Goal: Task Accomplishment & Management: Manage account settings

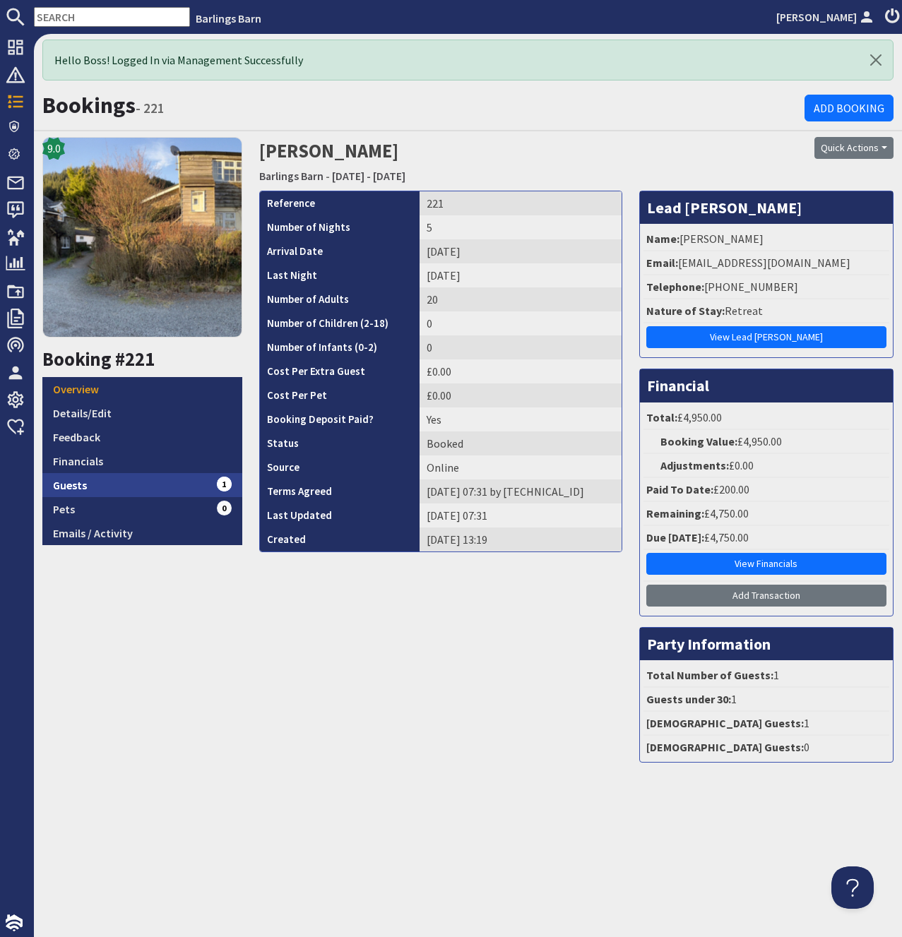
click at [66, 491] on link "Guests 1" at bounding box center [142, 485] width 200 height 24
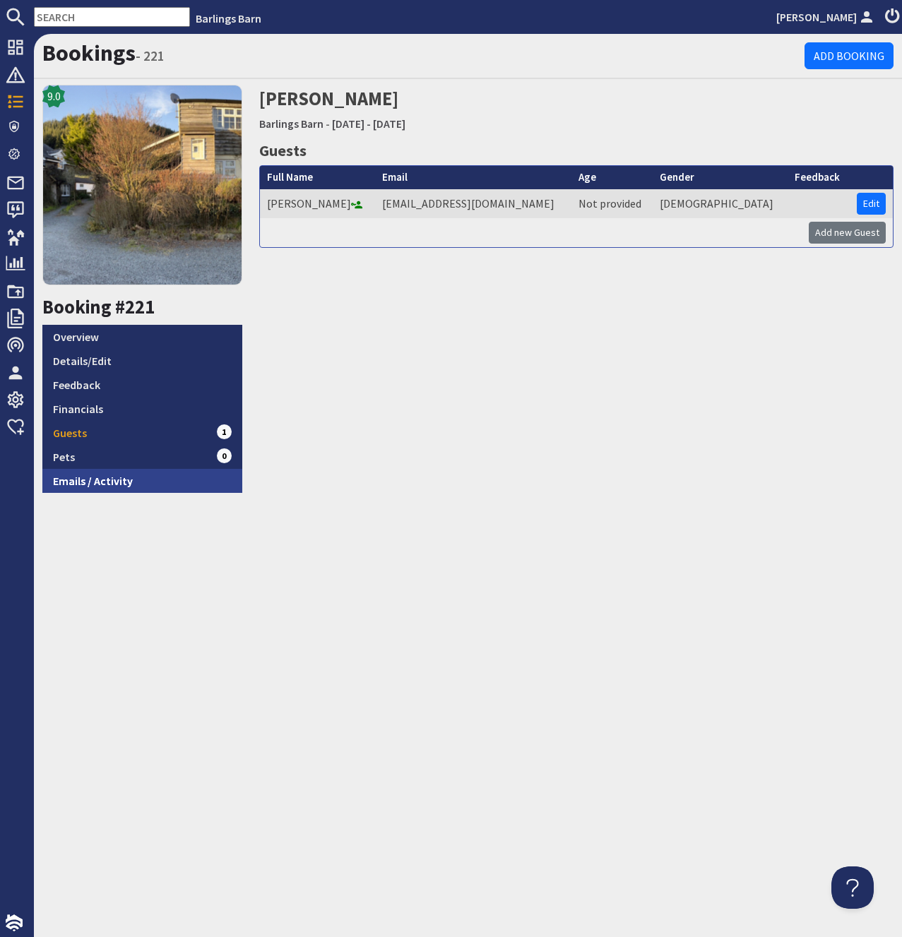
click at [107, 480] on link "Emails / Activity" at bounding box center [142, 481] width 200 height 24
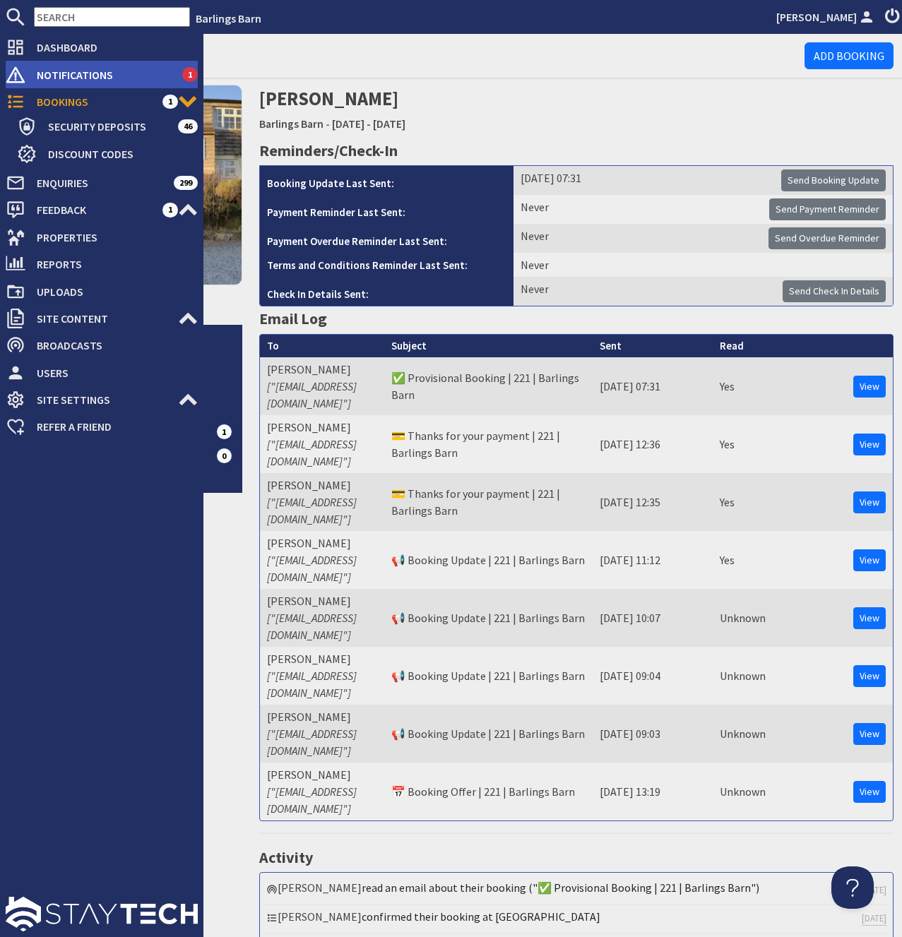
click at [56, 73] on span "Notifications" at bounding box center [103, 75] width 157 height 23
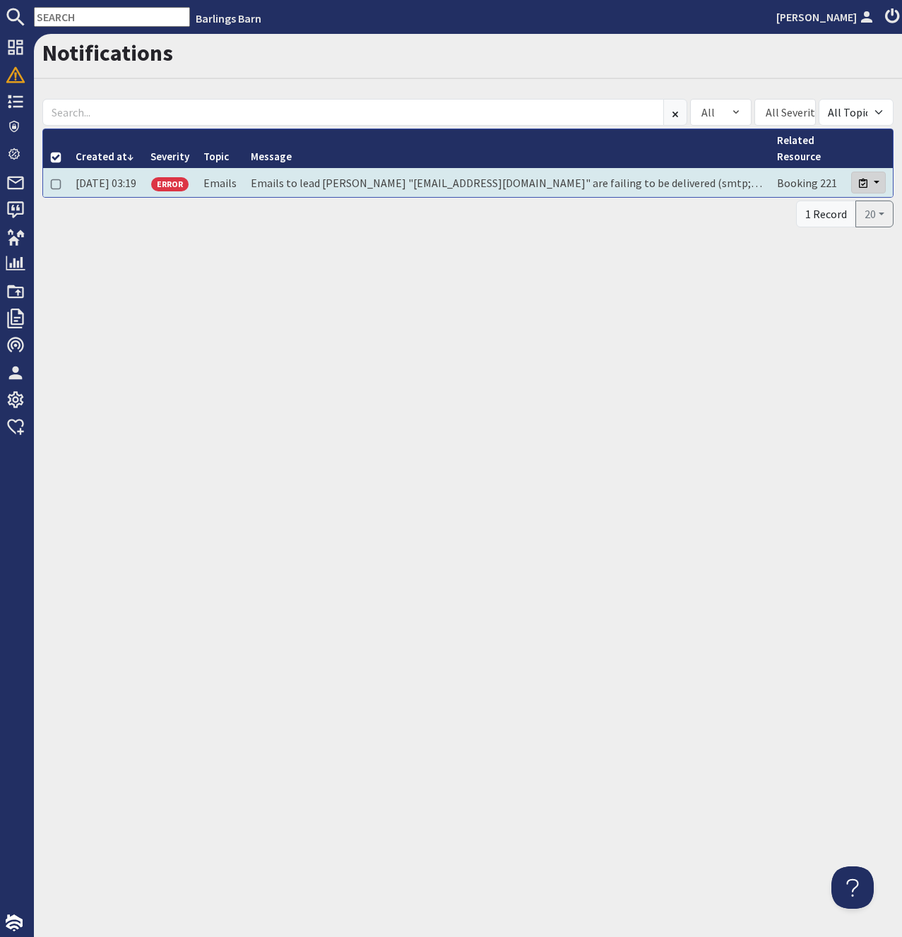
click at [871, 189] on button "button" at bounding box center [868, 183] width 35 height 22
click at [809, 205] on link "Close" at bounding box center [829, 212] width 112 height 23
